Goal: Information Seeking & Learning: Understand process/instructions

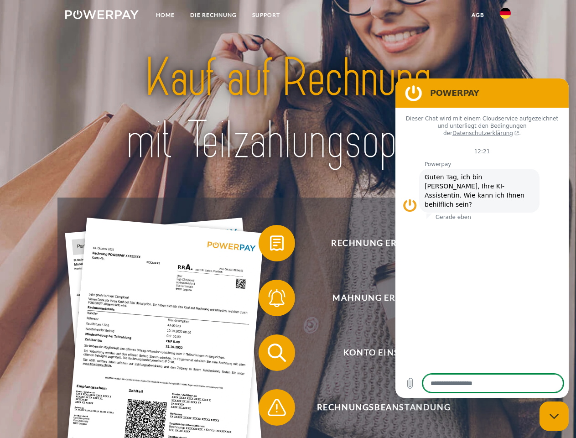
click at [102, 16] on img at bounding box center [101, 14] width 73 height 9
click at [506, 16] on img at bounding box center [505, 13] width 11 height 11
click at [478, 15] on link "agb" at bounding box center [478, 15] width 28 height 16
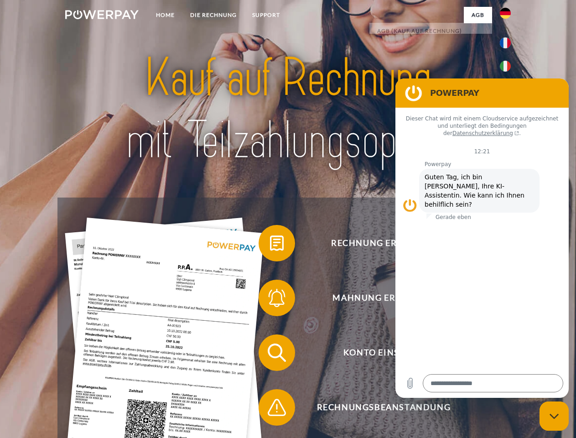
click at [270, 245] on span at bounding box center [263, 243] width 46 height 46
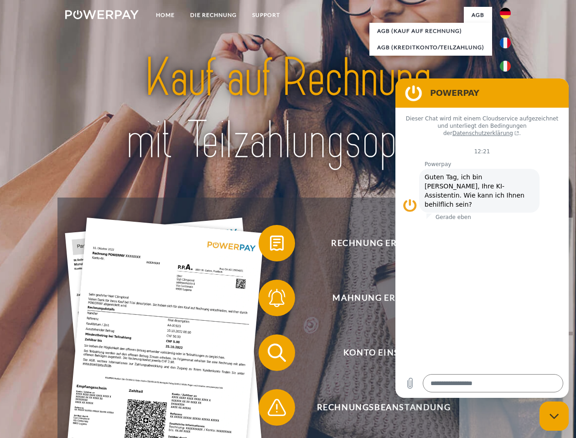
click at [270, 300] on span at bounding box center [263, 298] width 46 height 46
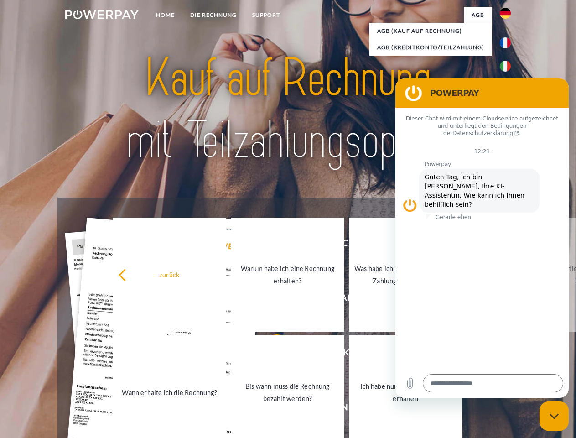
click at [270, 355] on link "Bis wann muss die Rechnung bezahlt werden?" at bounding box center [288, 392] width 114 height 114
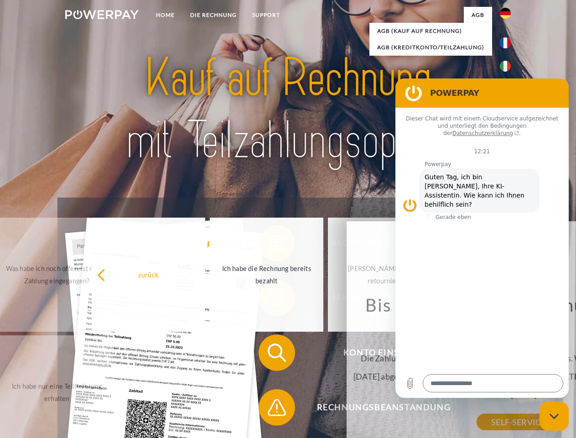
click at [270, 409] on span at bounding box center [263, 408] width 46 height 46
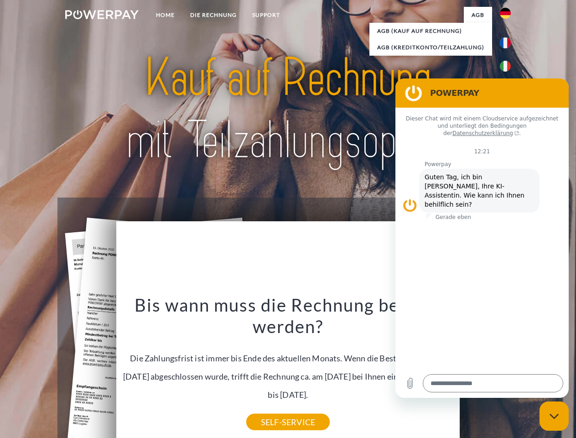
click at [554, 416] on icon "Messaging-Fenster schließen" at bounding box center [555, 416] width 10 height 6
type textarea "*"
